Goal: Task Accomplishment & Management: Use online tool/utility

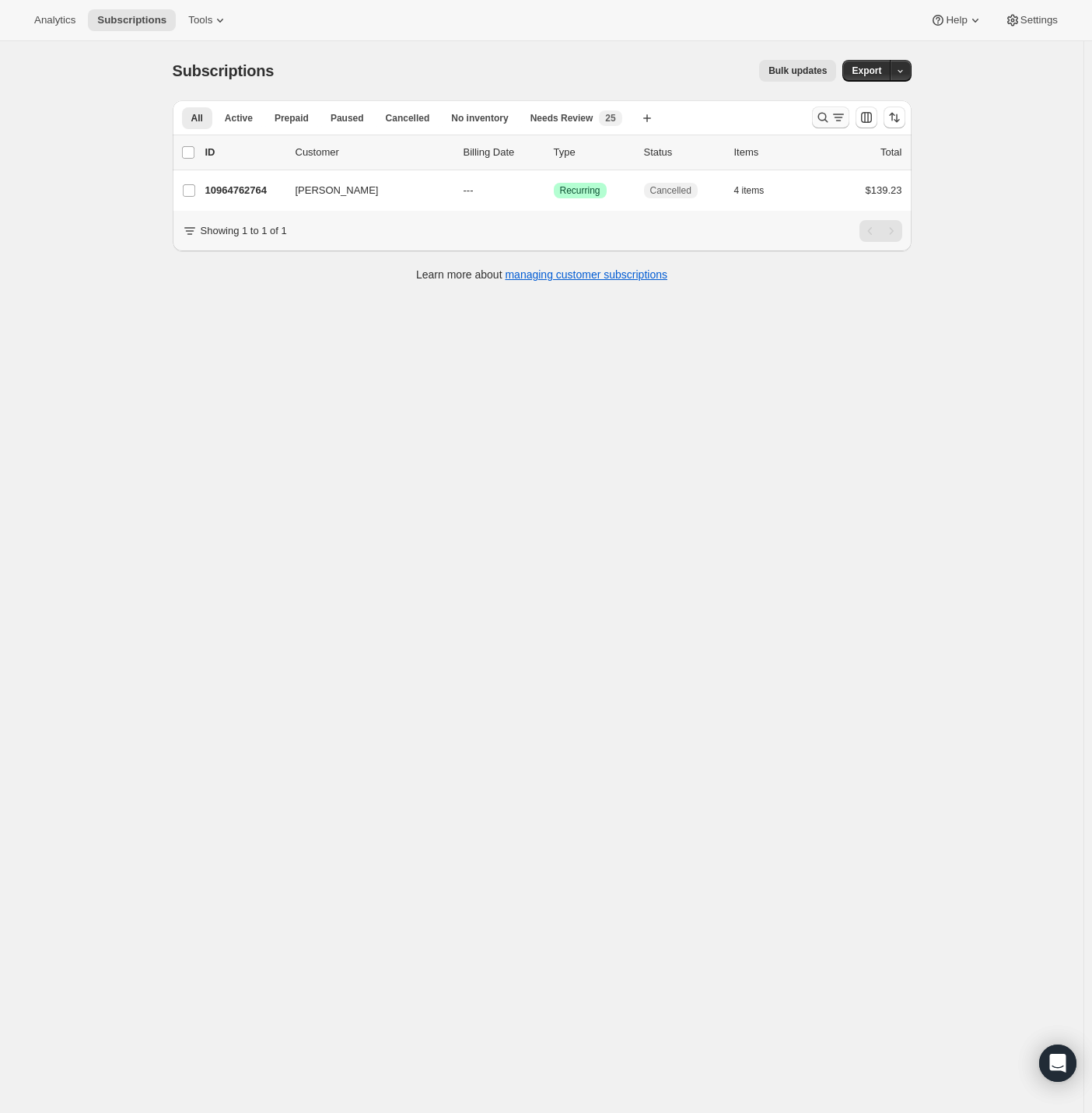
click at [842, 114] on icon "Search and filter results" at bounding box center [838, 114] width 11 height 2
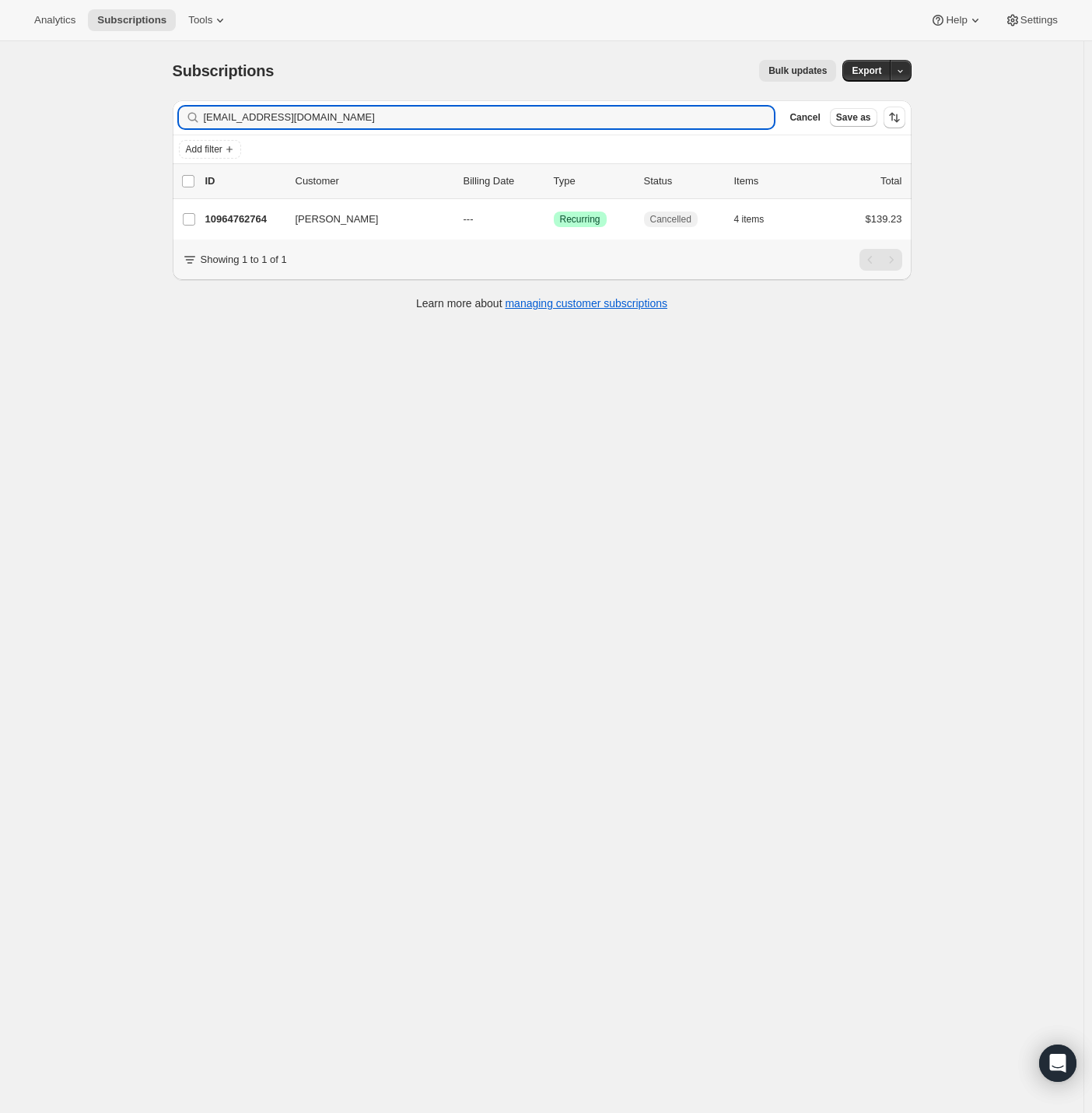
drag, startPoint x: 25, startPoint y: 149, endPoint x: -42, endPoint y: 153, distance: 67.1
click at [0, 153] on html "Analytics Subscriptions Tools Help Settings Skip to content Subscriptions. This…" at bounding box center [546, 556] width 1092 height 1113
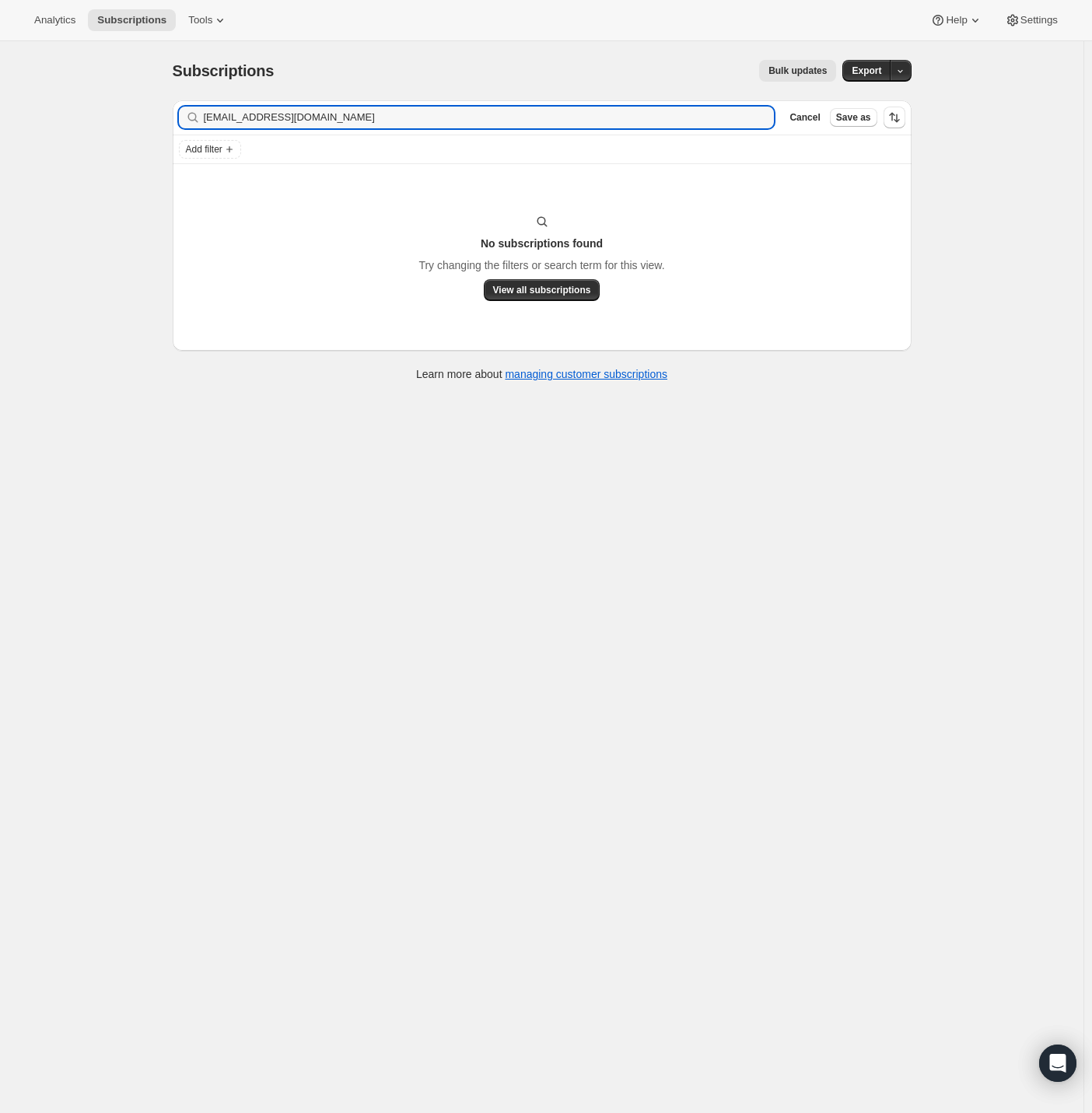
type input "[EMAIL_ADDRESS][DOMAIN_NAME]"
